Goal: Information Seeking & Learning: Find specific fact

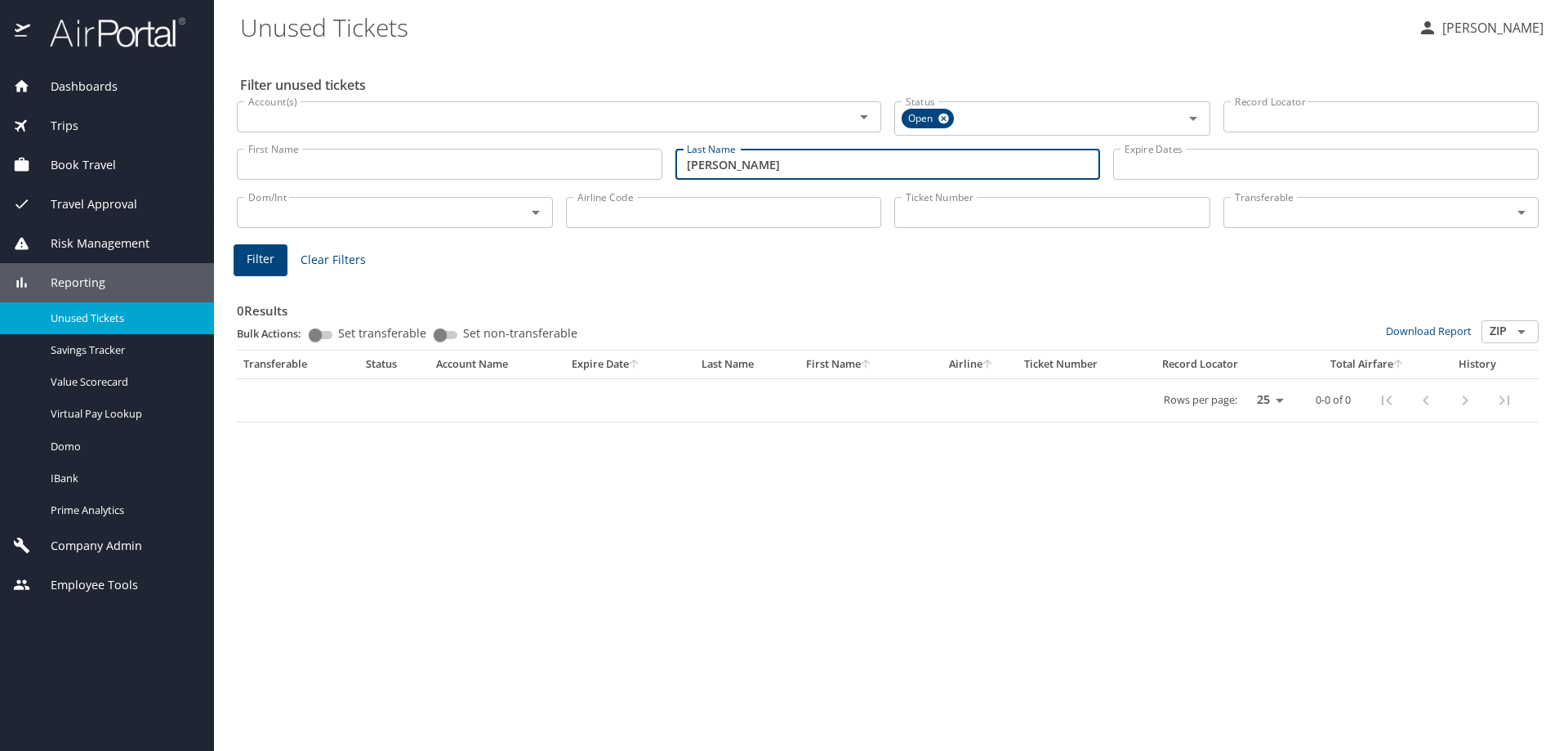
click at [699, 276] on div "0 Results Bulk Actions: Set transferable Set non-transferable Download Report Z…" at bounding box center [888, 347] width 1315 height 163
drag, startPoint x: 784, startPoint y: 161, endPoint x: 566, endPoint y: 174, distance: 218.4
click at [566, 174] on div "First Name First Name Last Name [PERSON_NAME] Last Name Expire Dates Expire Dat…" at bounding box center [888, 164] width 1315 height 58
click at [774, 164] on input "Last Name" at bounding box center [888, 164] width 425 height 31
type input "[PERSON_NAME]"
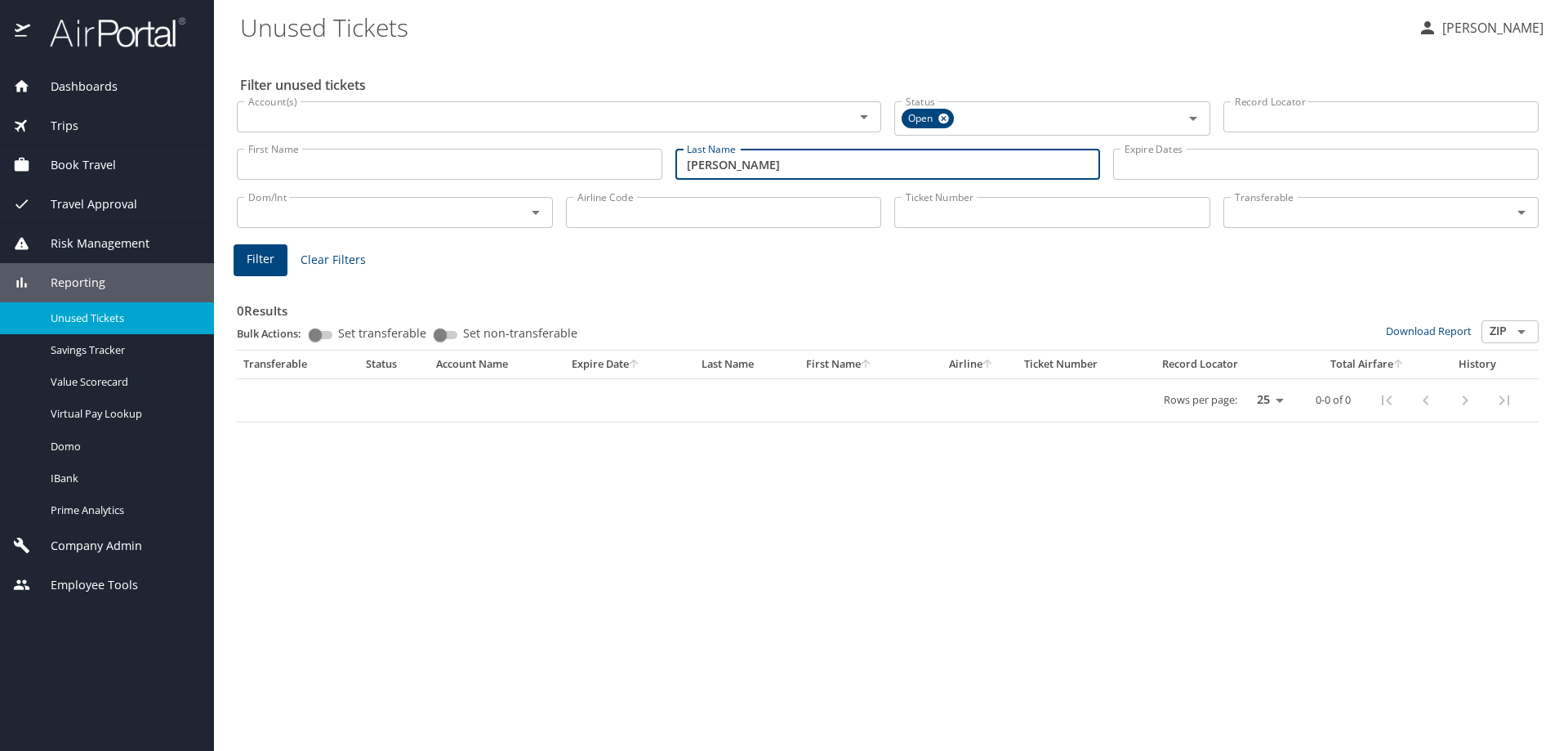
click at [264, 259] on span "Filter" at bounding box center [261, 259] width 28 height 21
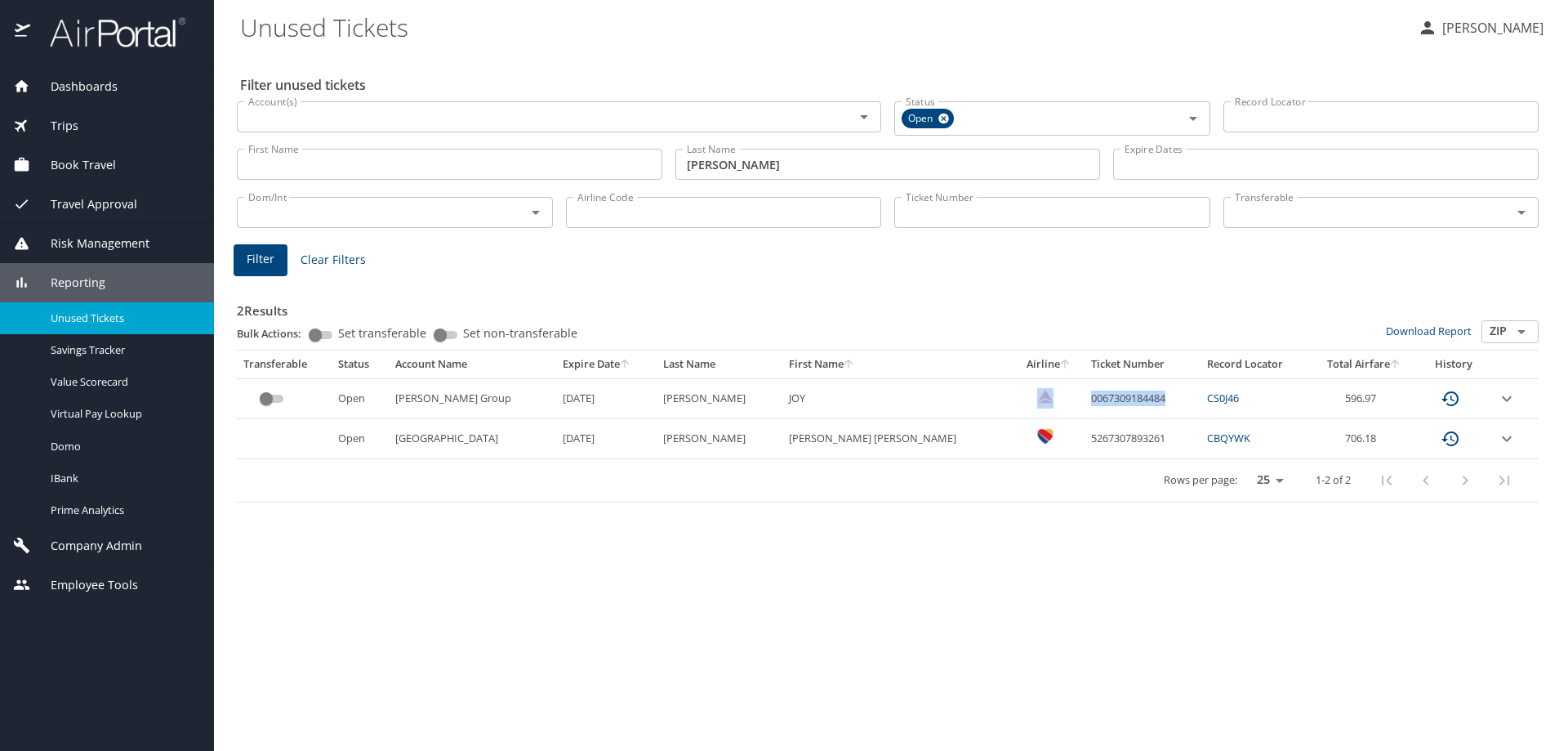
drag, startPoint x: 935, startPoint y: 400, endPoint x: 1175, endPoint y: 410, distance: 240.2
click at [1175, 410] on tr "Open [PERSON_NAME] Group [DATE] [PERSON_NAME] 0067309184484 CS0J46 596.97" at bounding box center [888, 398] width 1302 height 40
click at [1177, 401] on td "0067309184484" at bounding box center [1142, 398] width 116 height 40
click at [892, 286] on div "2 Results Bulk Actions: Set transferable Set non-transferable Download Report Z…" at bounding box center [888, 391] width 1302 height 223
click at [1106, 394] on td "0067309184484" at bounding box center [1142, 398] width 116 height 40
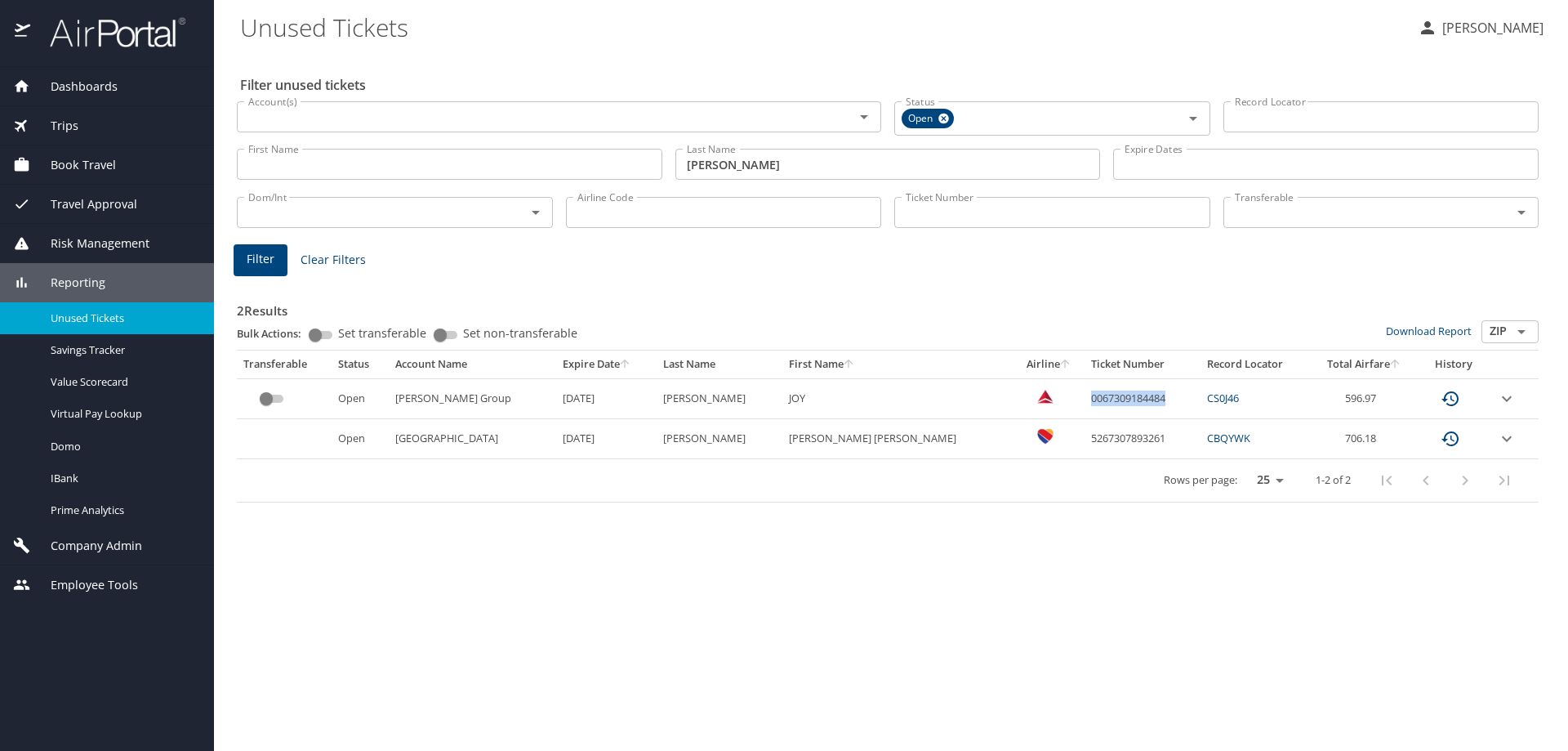
click at [1106, 394] on td "0067309184484" at bounding box center [1142, 398] width 116 height 40
copy td "0067309184484"
